Goal: Check status

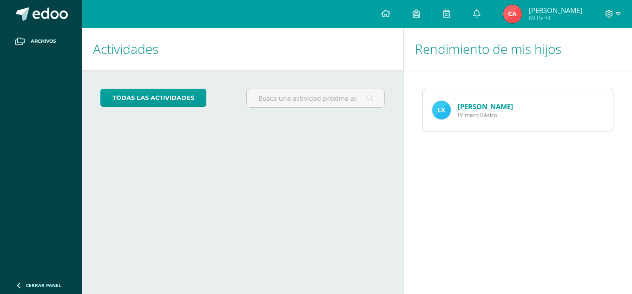
click at [445, 109] on img at bounding box center [441, 110] width 19 height 19
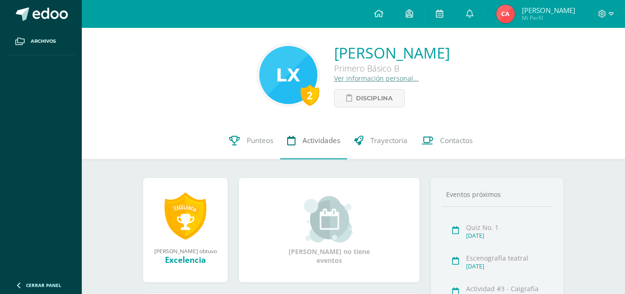
click at [324, 134] on link "Actividades" at bounding box center [313, 140] width 67 height 37
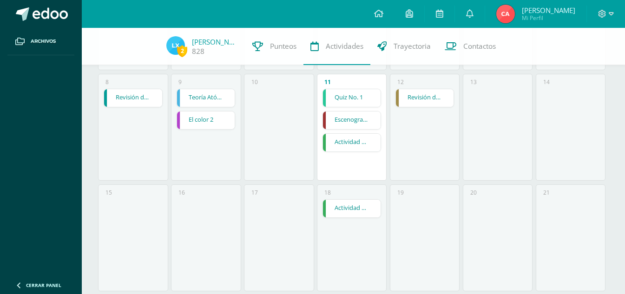
scroll to position [186, 0]
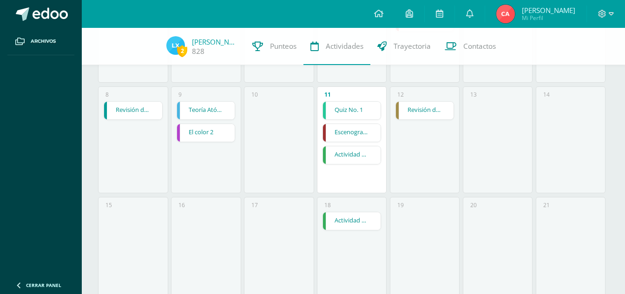
click at [412, 110] on link "Revisión de cuaderno" at bounding box center [425, 111] width 58 height 18
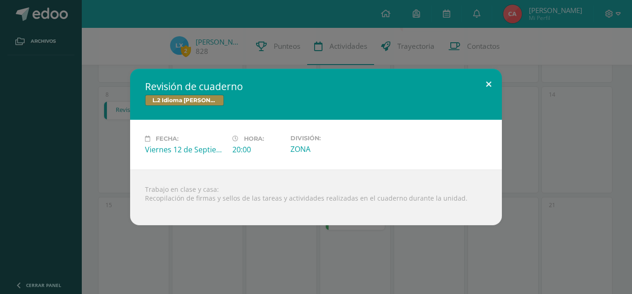
click at [484, 83] on button at bounding box center [489, 85] width 27 height 32
